Goal: Information Seeking & Learning: Learn about a topic

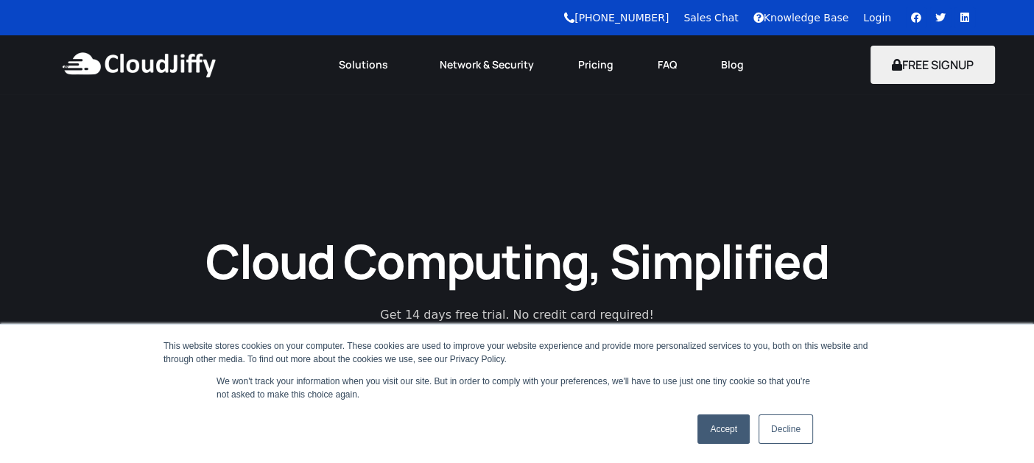
click at [787, 429] on link "Decline" at bounding box center [786, 429] width 55 height 29
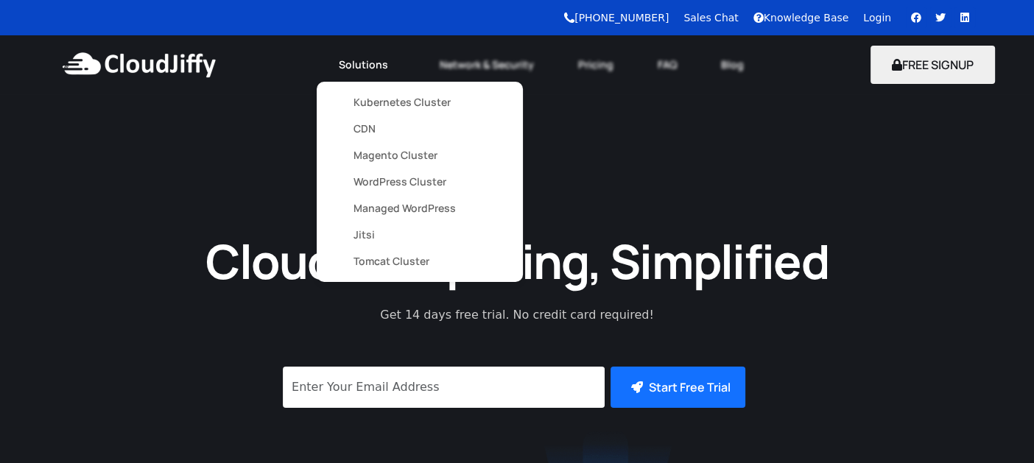
click at [387, 97] on link "Kubernetes Cluster" at bounding box center [420, 102] width 133 height 27
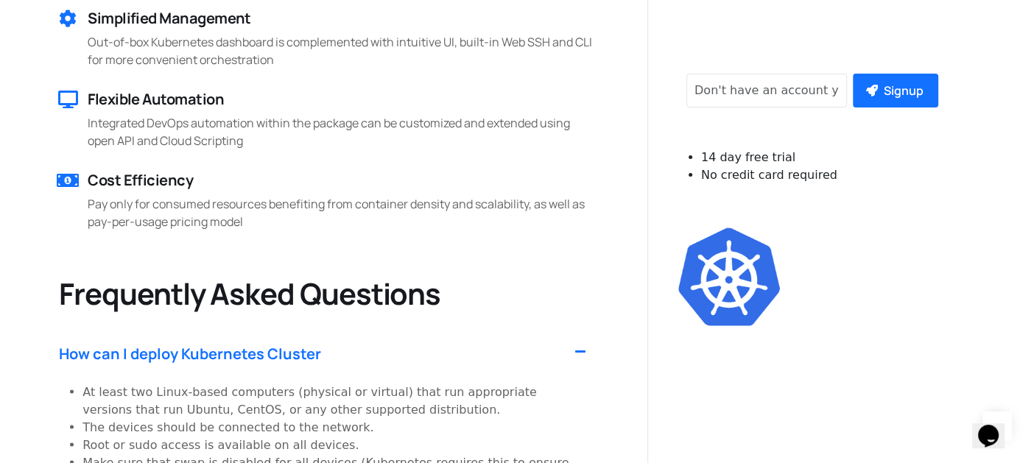
scroll to position [3315, 0]
